Goal: Task Accomplishment & Management: Use online tool/utility

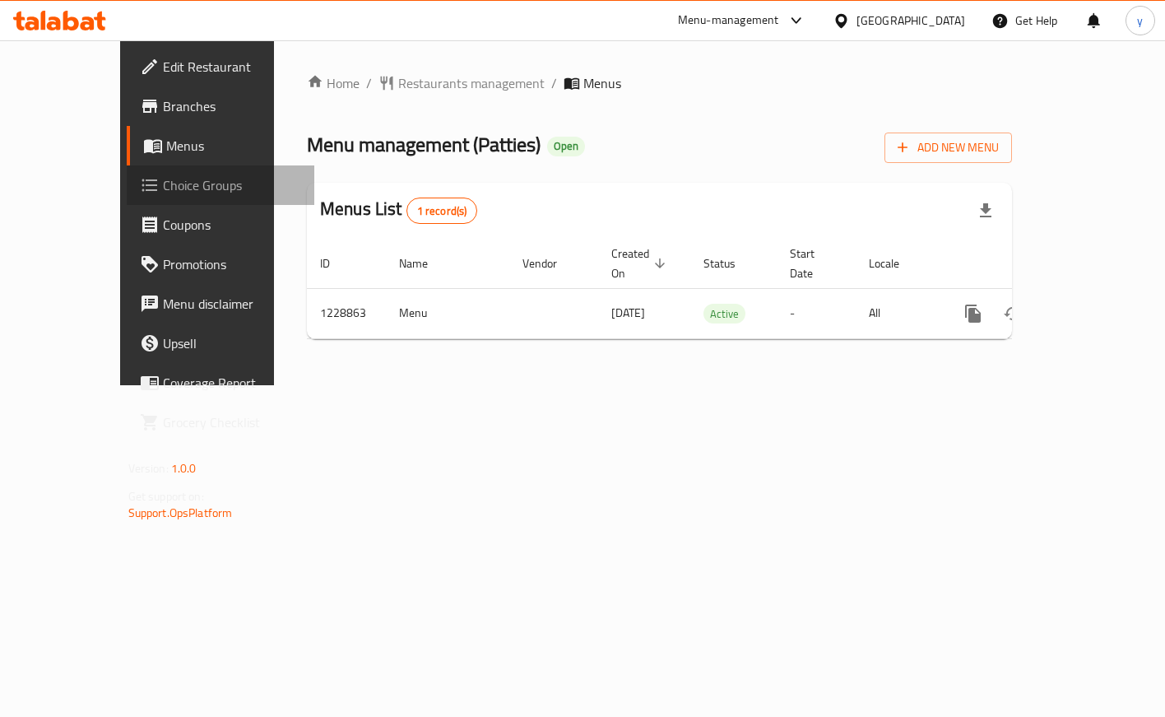
click at [127, 197] on link "Choice Groups" at bounding box center [221, 184] width 188 height 39
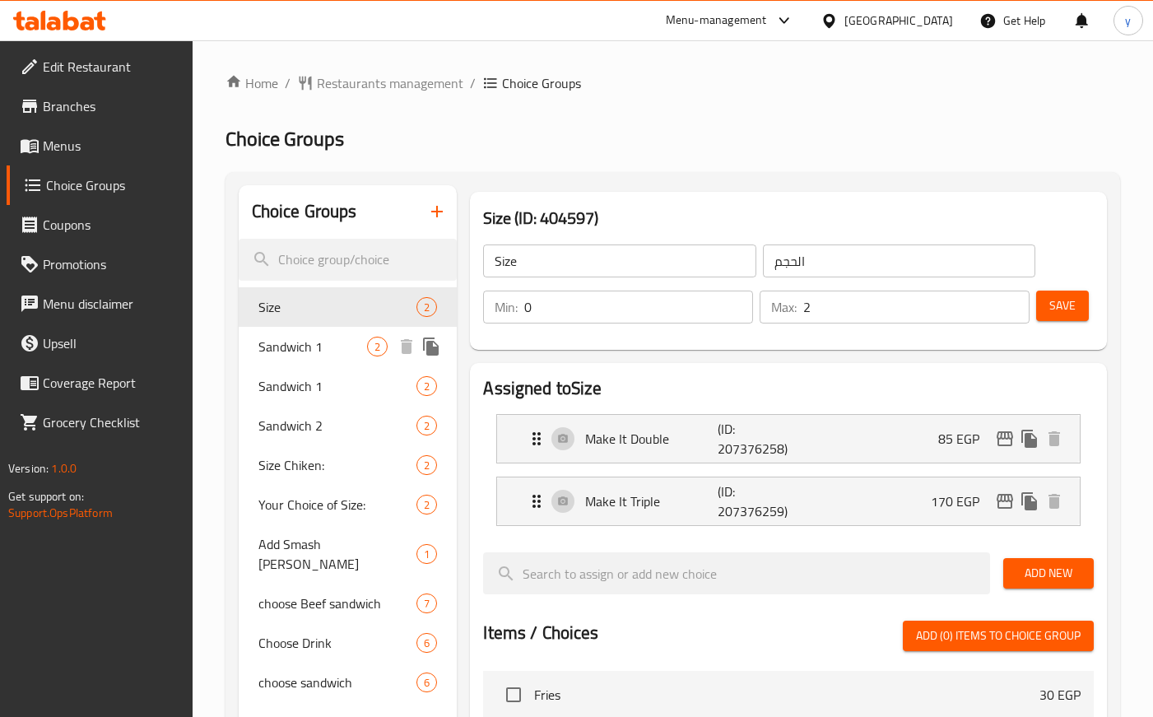
click at [292, 337] on span "Sandwich 1" at bounding box center [312, 347] width 109 height 20
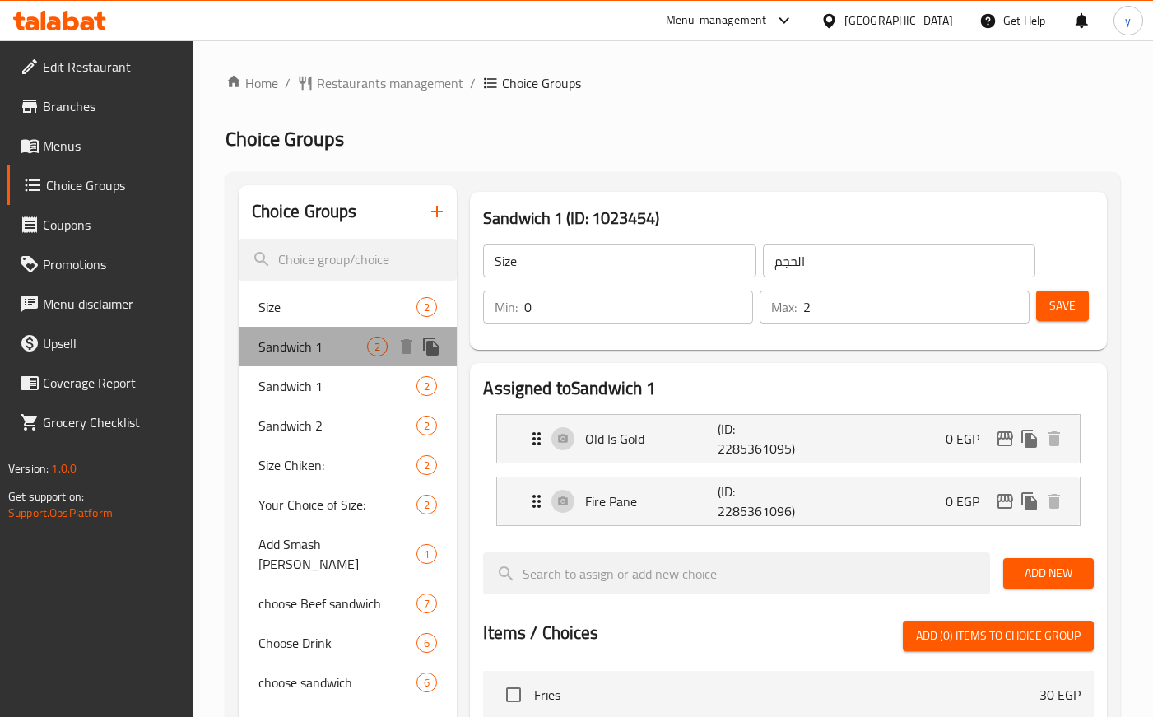
type input "Sandwich 1"
type input "ساندوتش 1"
type input "1"
click at [292, 337] on span "Sandwich 1" at bounding box center [312, 347] width 109 height 20
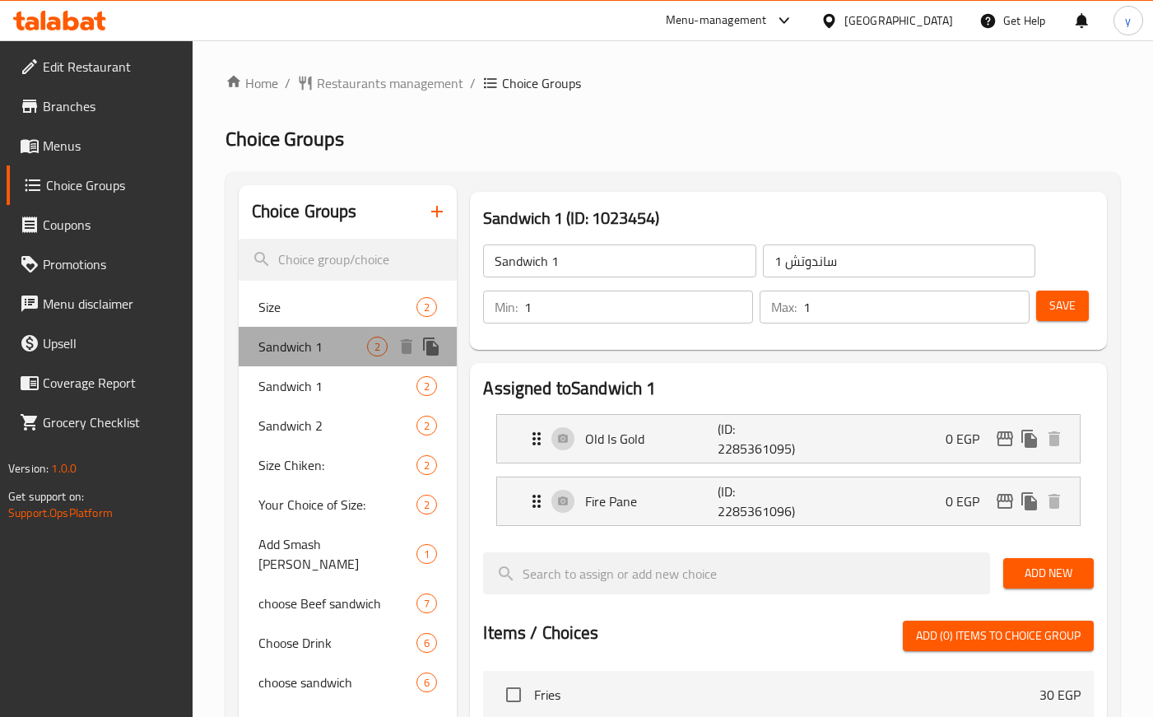
click at [292, 337] on span "Sandwich 1" at bounding box center [312, 347] width 109 height 20
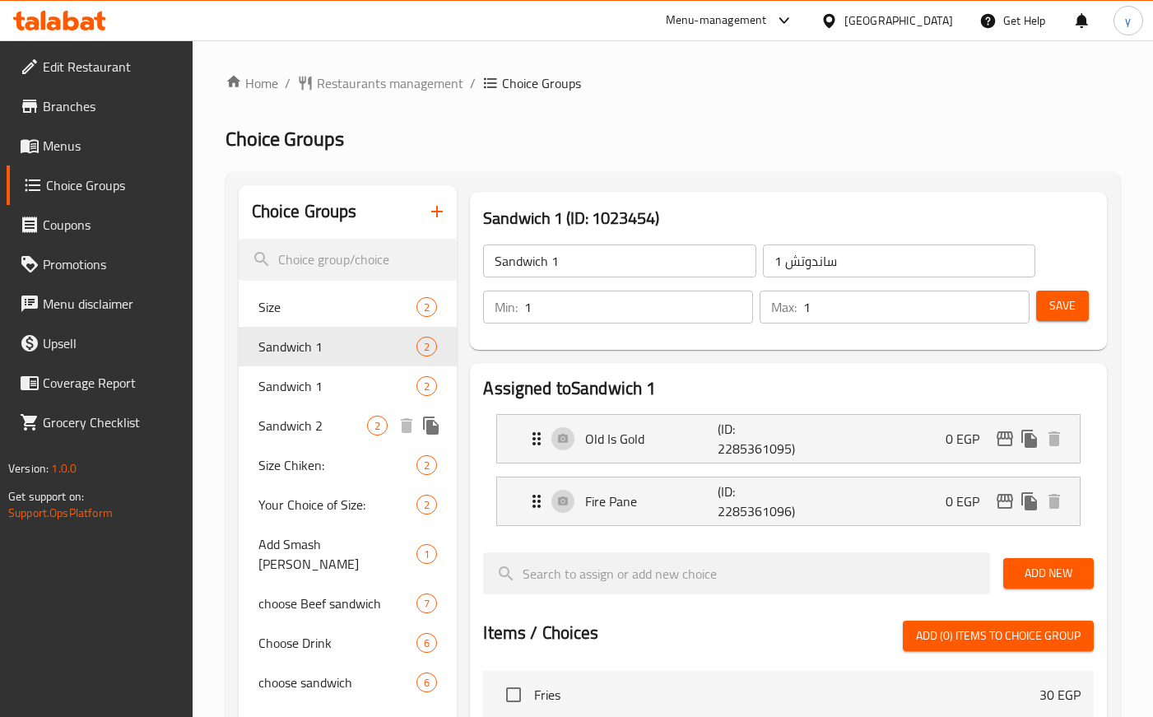
click at [318, 416] on span "Sandwich 2" at bounding box center [312, 426] width 109 height 20
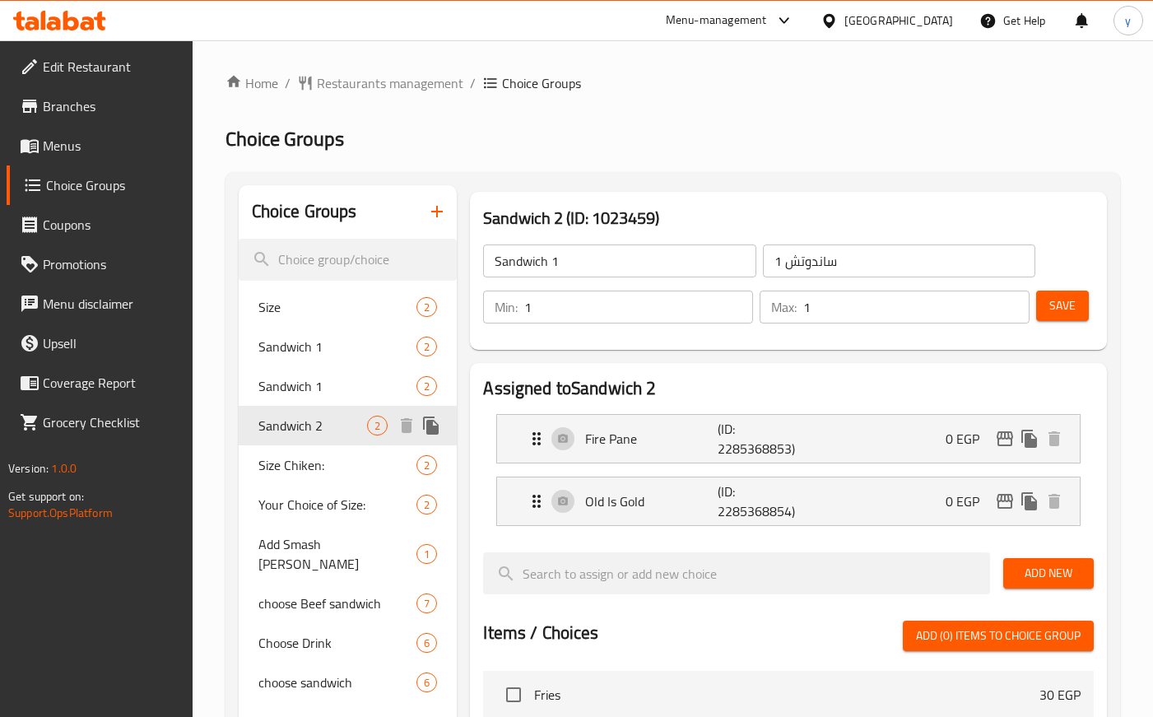
type input "Sandwich 2"
type input "ساندوتش 2"
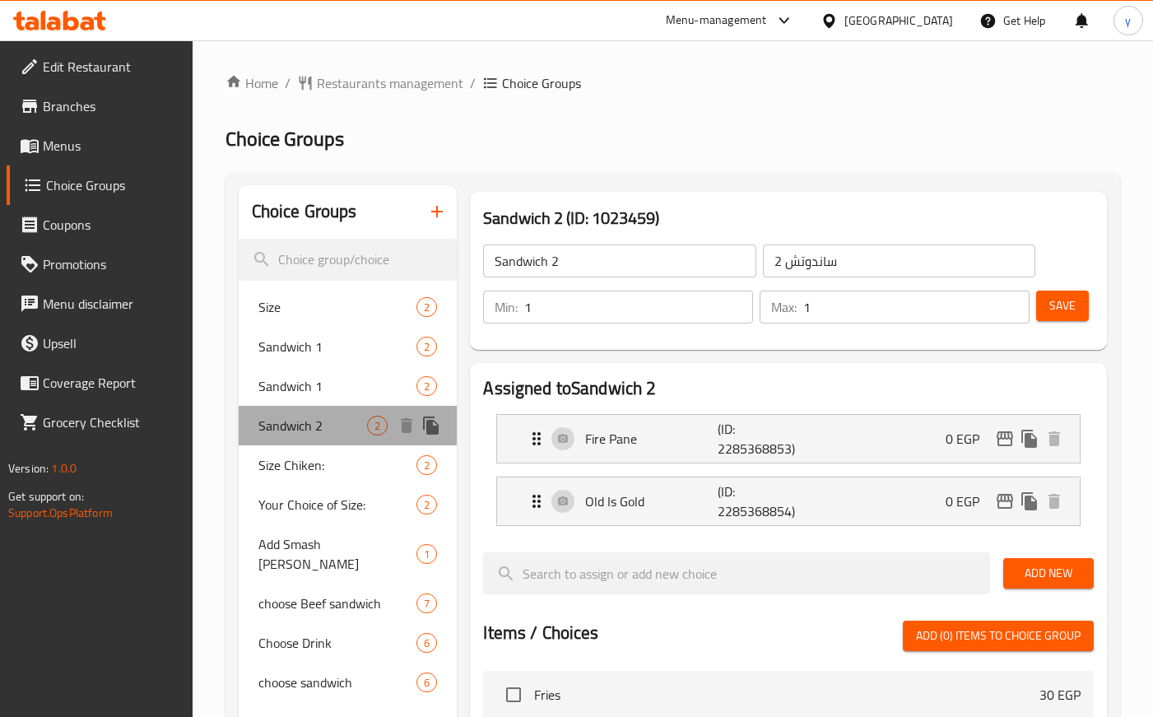
click at [318, 416] on span "Sandwich 2" at bounding box center [312, 426] width 109 height 20
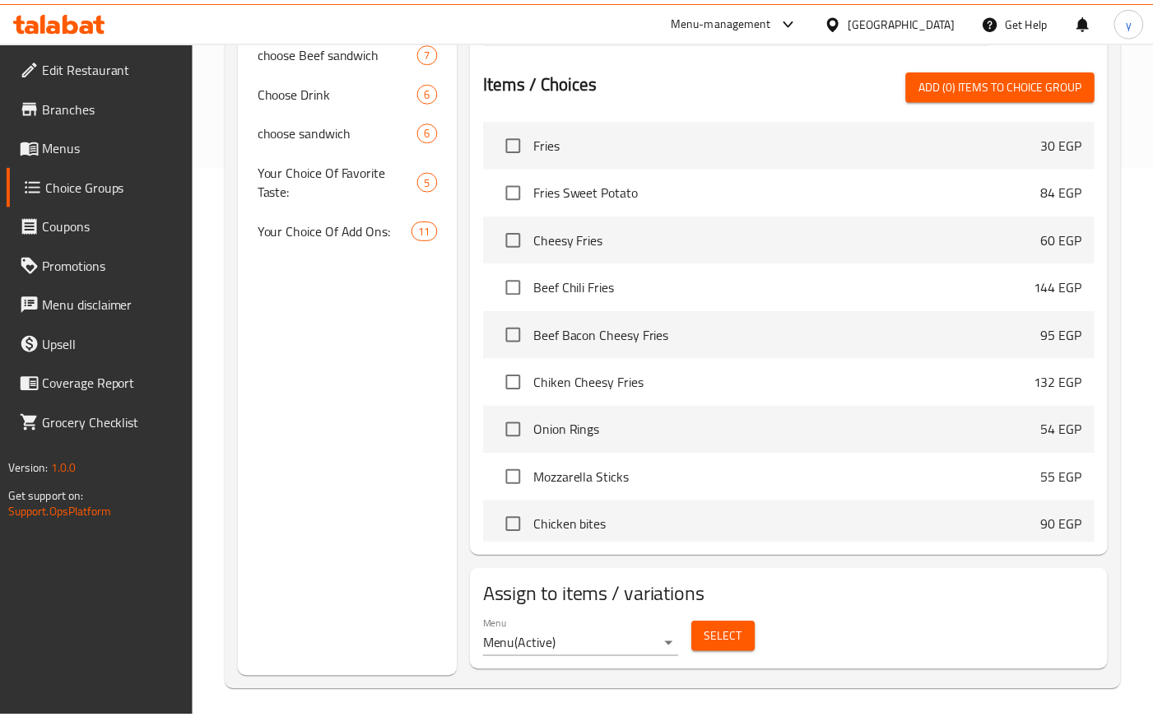
scroll to position [559, 0]
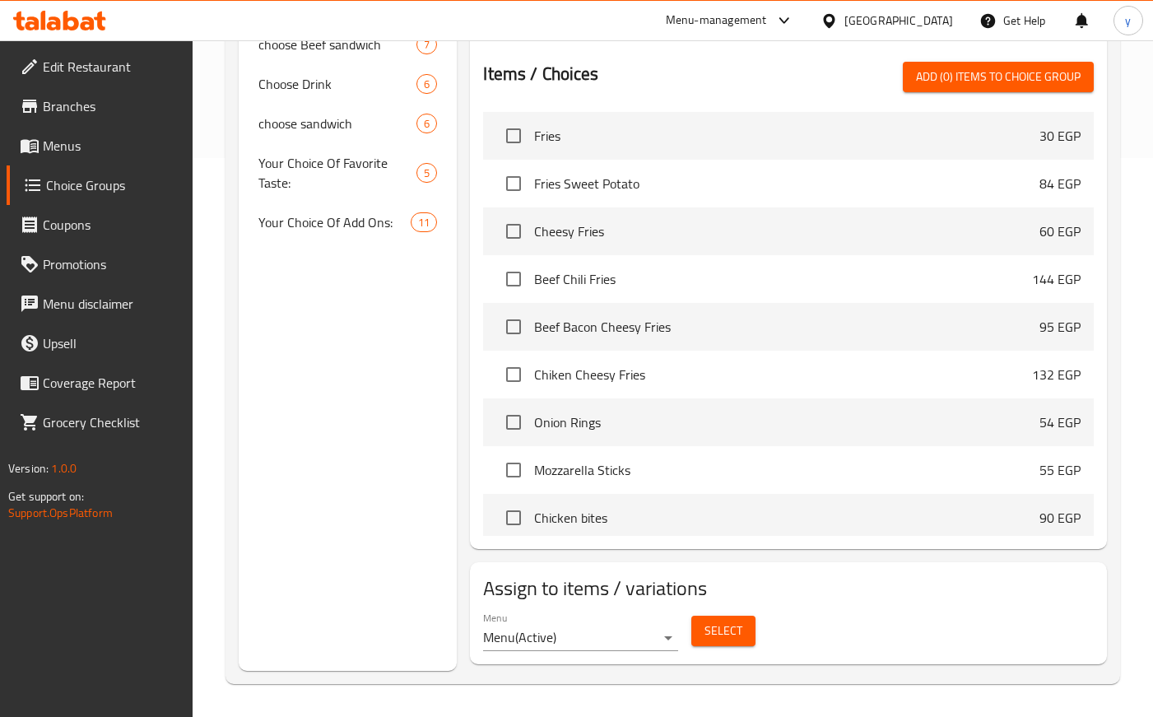
click at [82, 16] on icon at bounding box center [59, 21] width 93 height 20
